Goal: Transaction & Acquisition: Subscribe to service/newsletter

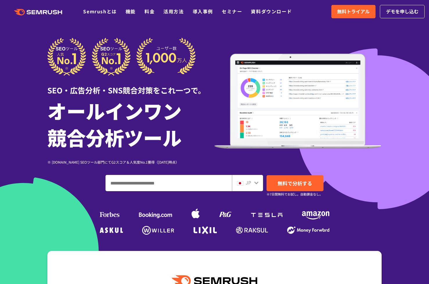
click at [31, 13] on icon at bounding box center [29, 12] width 4 height 4
click at [17, 38] on div at bounding box center [214, 162] width 429 height 324
click at [392, 130] on div at bounding box center [214, 162] width 429 height 324
click at [187, 123] on h1 "オールインワン 競合分析ツール" at bounding box center [130, 123] width 167 height 53
click at [47, 183] on div "SEO・広告分析・SNS競合対策をこれ一つで。 オールインワン 競合分析ツール ※ [DOMAIN_NAME] SEOツール部門にてG2スコア＆人気度No.1…" at bounding box center [214, 137] width 334 height 199
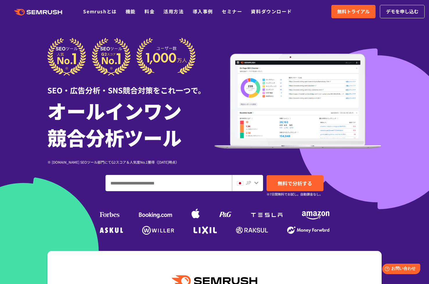
click at [47, 203] on div "SEO・広告分析・SNS競合対策をこれ一つで。 オールインワン 競合分析ツール ※ [DOMAIN_NAME] SEOツール部門にてG2スコア＆人気度No.1…" at bounding box center [214, 137] width 334 height 199
click at [87, 11] on link "Semrushとは" at bounding box center [99, 11] width 33 height 7
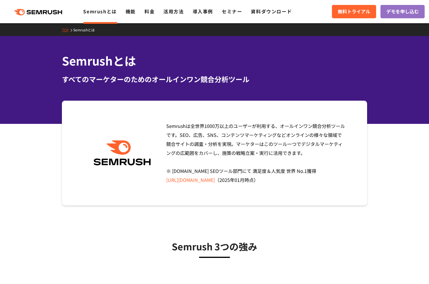
click at [54, 161] on section "Semrushは全世界1000万以上のユーザーが利用する、オールインワン競合分析ツールです。SEO、広告、SNS、コンテンツマーケティングなどオンラインの様々…" at bounding box center [214, 153] width 429 height 105
click at [129, 13] on link "機能" at bounding box center [130, 11] width 10 height 7
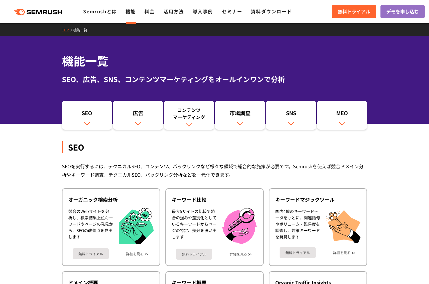
click at [149, 7] on div ".cls {fill: #FF642D;} .cls {fill: #FF642D;} Semrushとは 機能 料金 活用方法 導入事例 セミナー 資料ダウ…" at bounding box center [214, 11] width 429 height 17
click at [149, 12] on link "料金" at bounding box center [149, 11] width 10 height 7
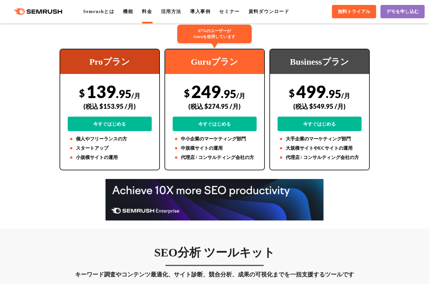
scroll to position [117, 0]
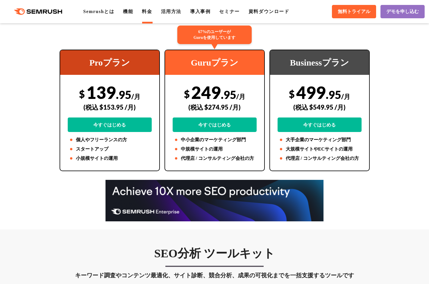
drag, startPoint x: 39, startPoint y: 232, endPoint x: 44, endPoint y: 220, distance: 12.6
